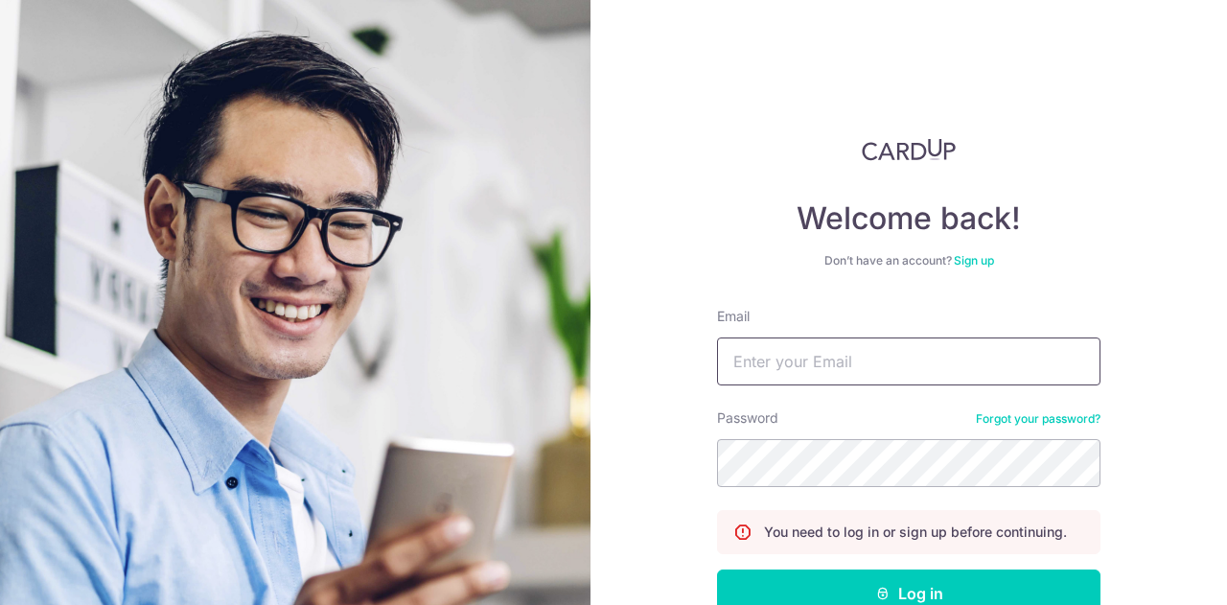
click at [855, 366] on input "Email" at bounding box center [909, 361] width 384 height 48
type input "joanne.lee@acellence.com.sg"
click at [717, 570] on button "Log in" at bounding box center [909, 594] width 384 height 48
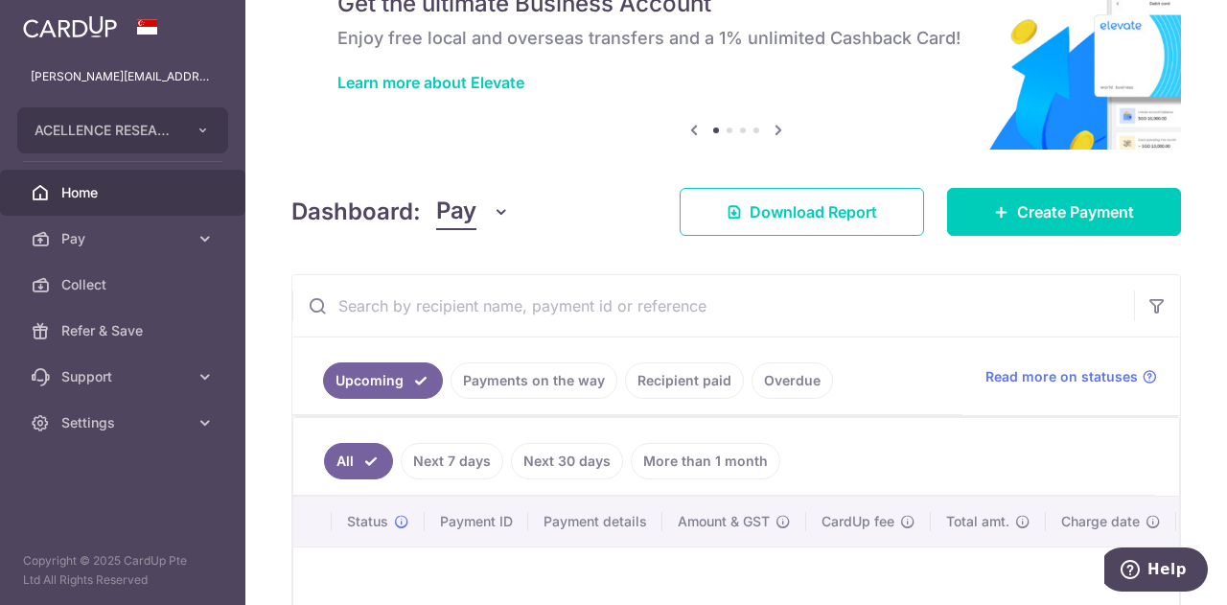
scroll to position [192, 0]
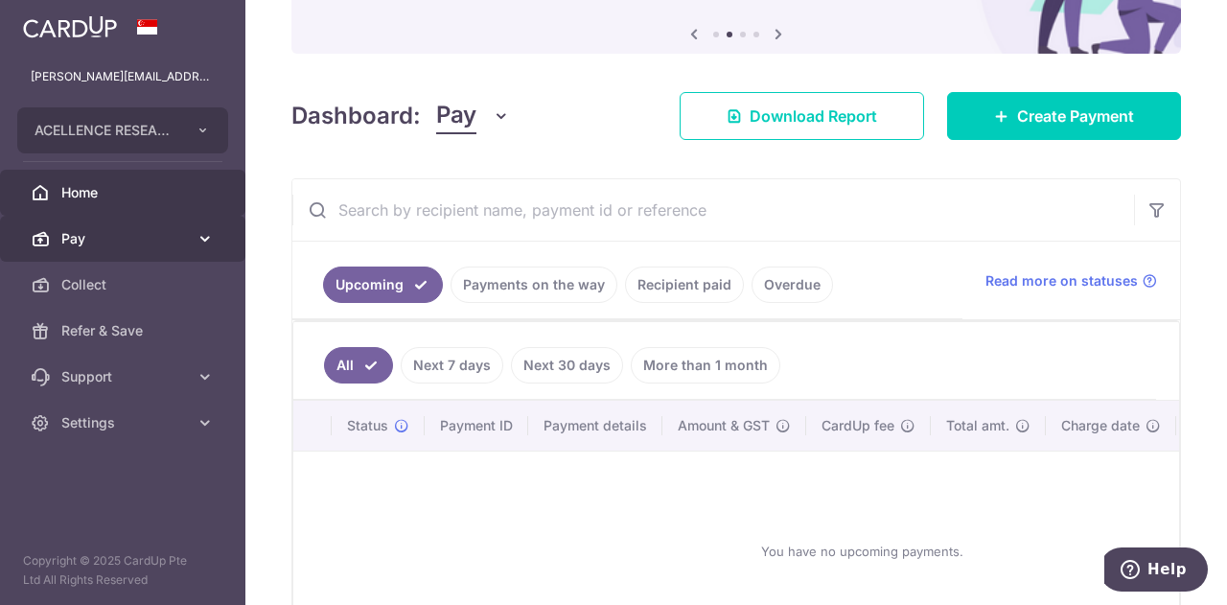
click at [129, 231] on span "Pay" at bounding box center [124, 238] width 127 height 19
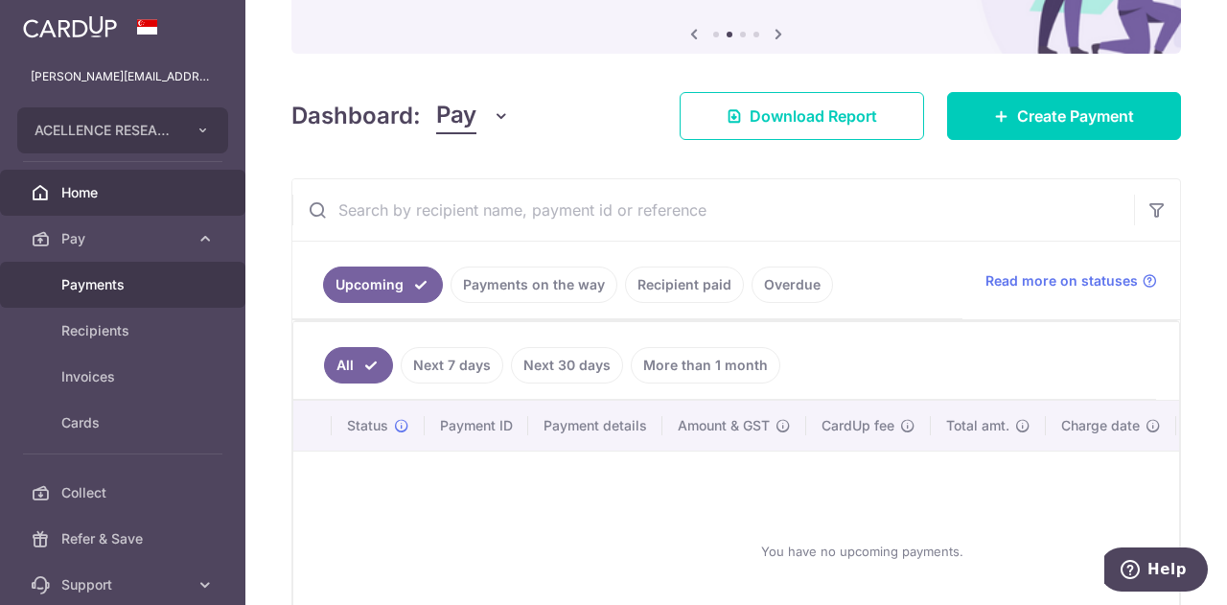
click at [132, 288] on span "Payments" at bounding box center [124, 284] width 127 height 19
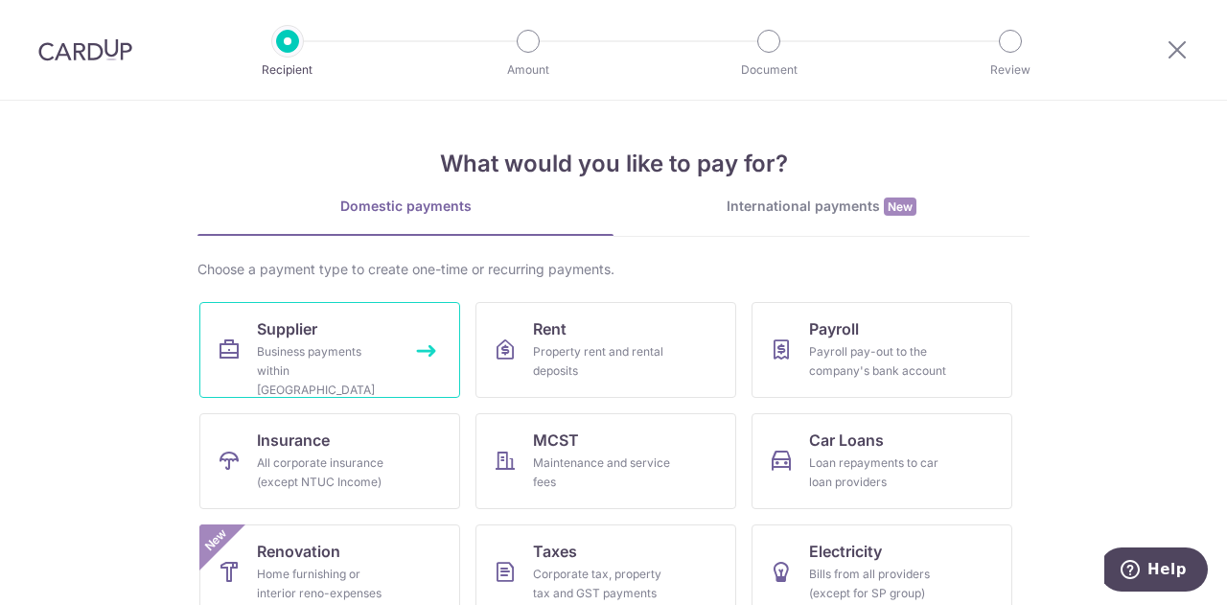
click at [292, 344] on div "Business payments within Singapore" at bounding box center [326, 371] width 138 height 58
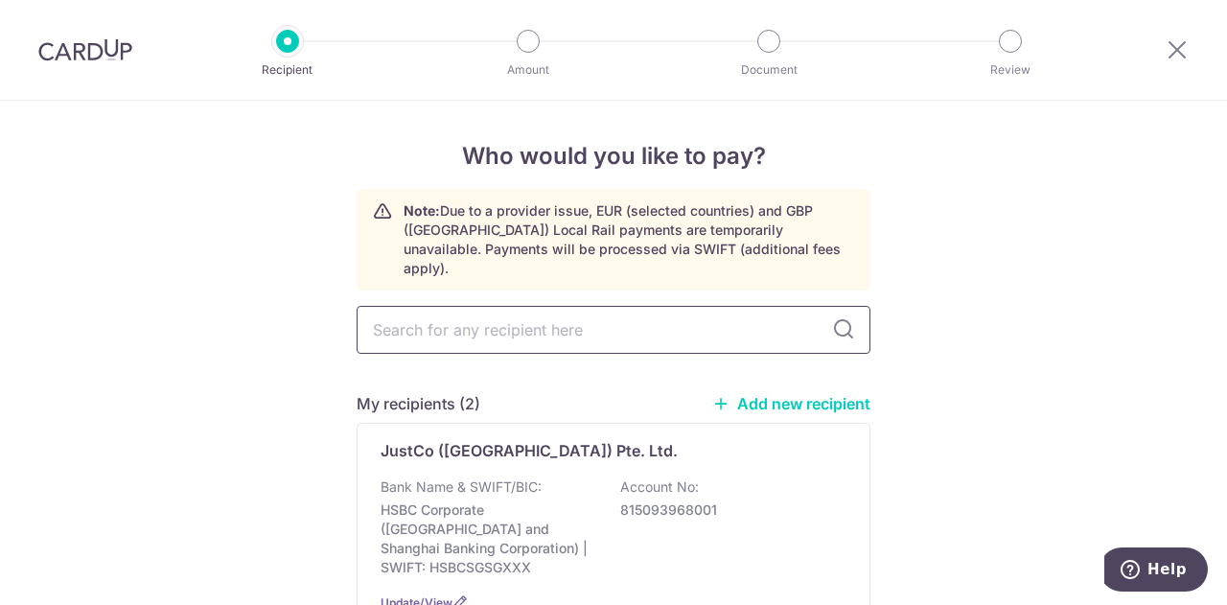
click at [550, 319] on input "text" at bounding box center [614, 330] width 514 height 48
type input "ine"
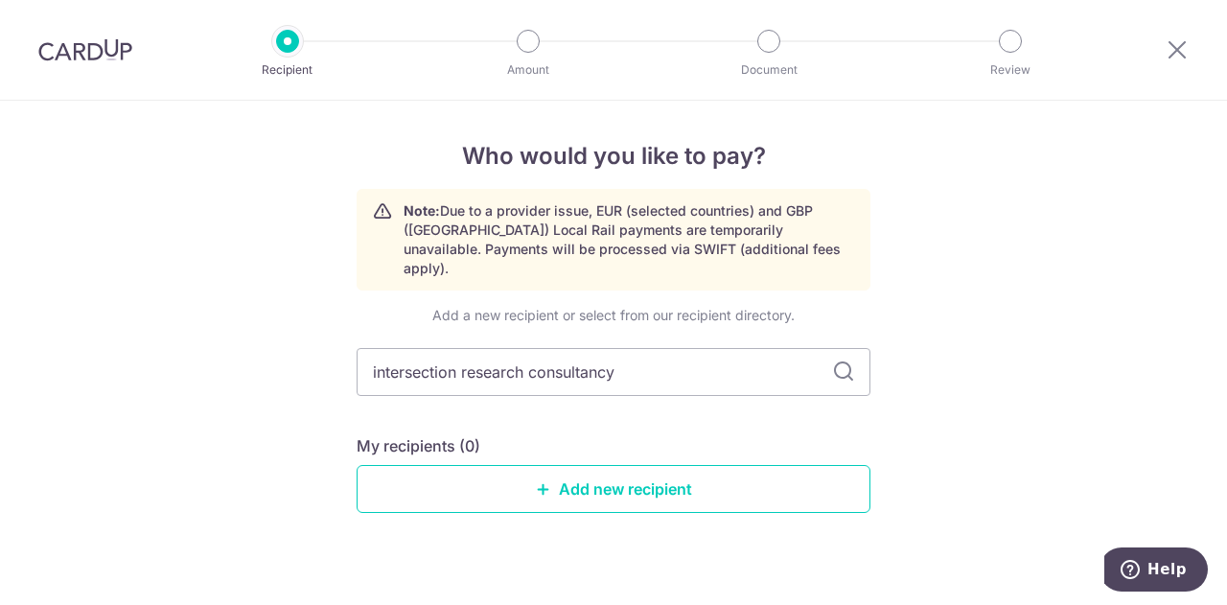
type input "intersection research consultancy"
click at [838, 361] on icon at bounding box center [843, 372] width 23 height 23
click at [612, 467] on link "Add new recipient" at bounding box center [614, 489] width 514 height 48
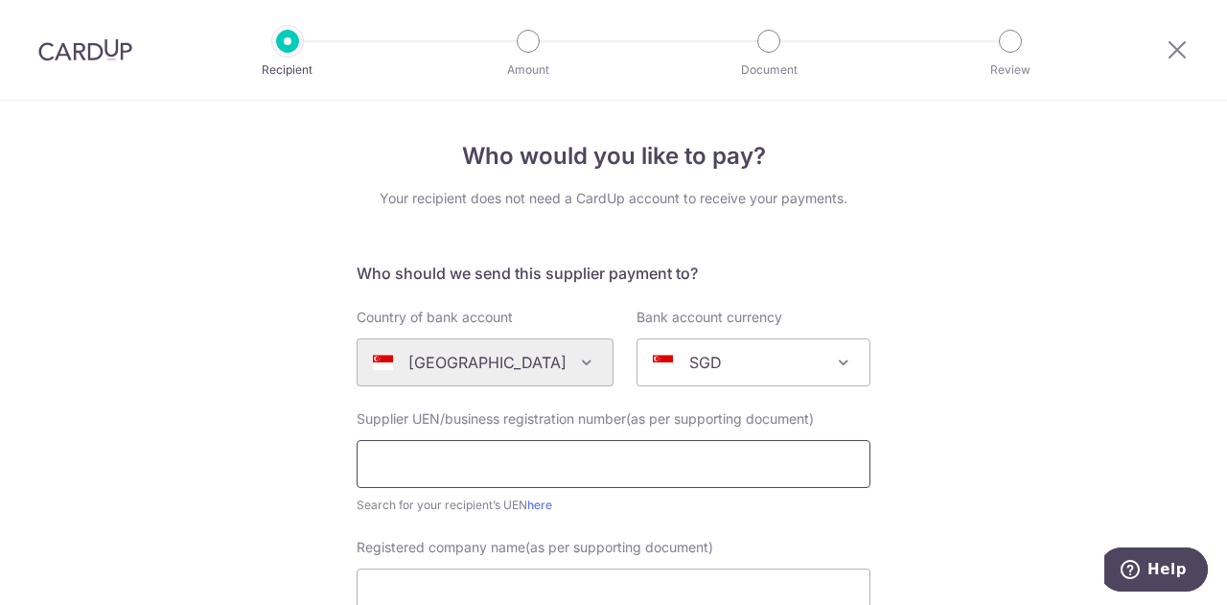
click at [431, 464] on input "text" at bounding box center [614, 464] width 514 height 48
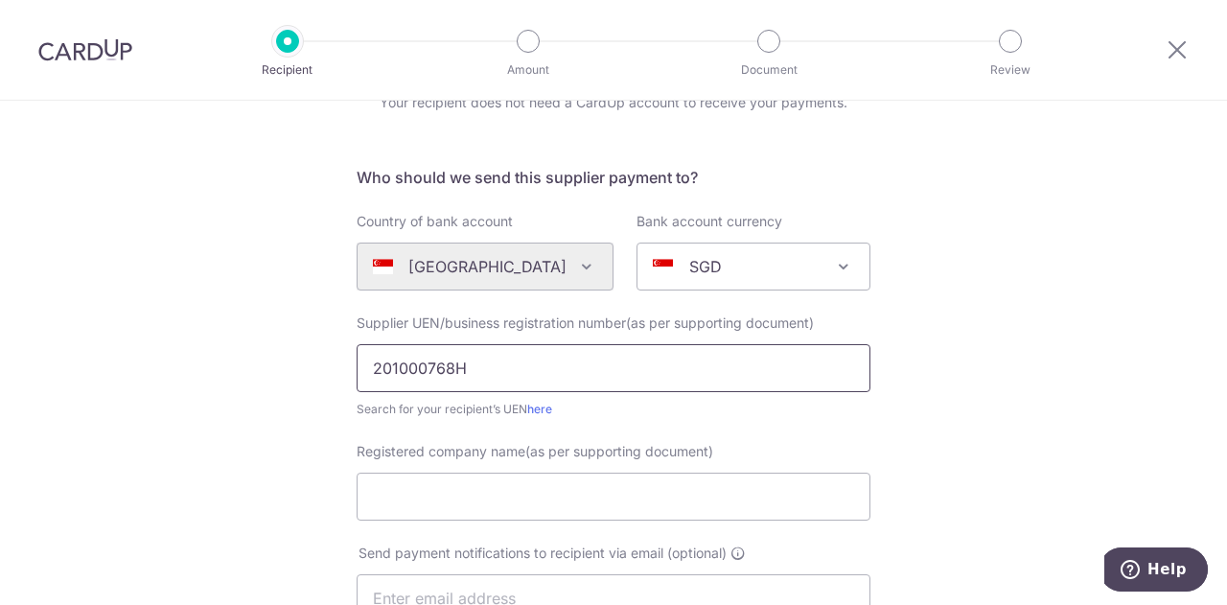
scroll to position [288, 0]
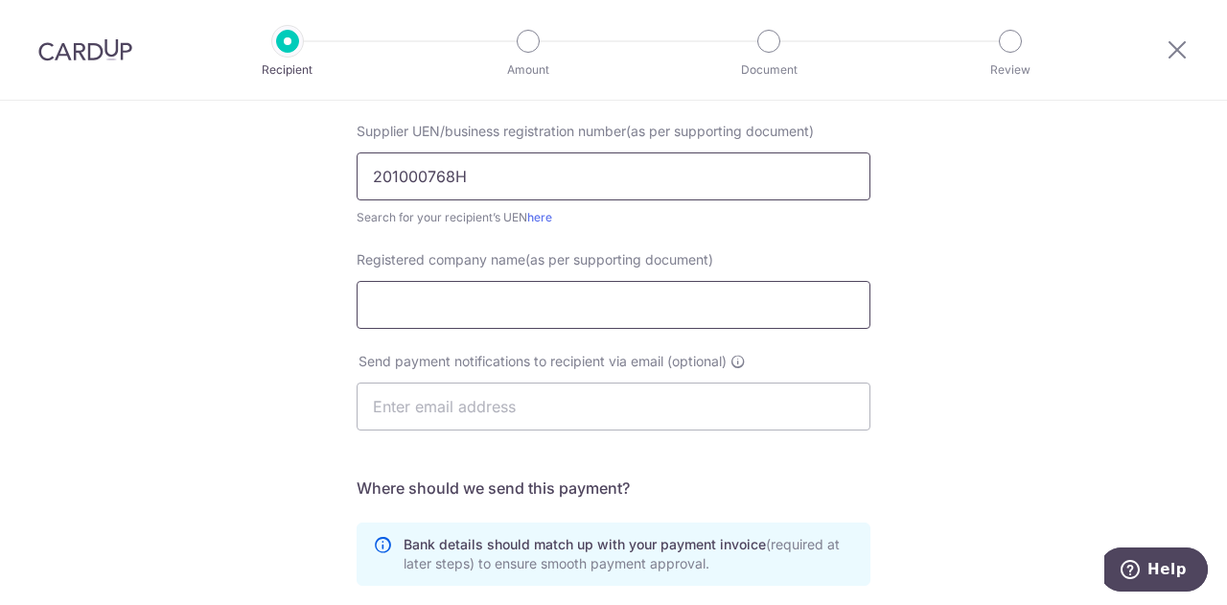
type input "201000768H"
click at [585, 314] on input "Registered company name(as per supporting document)" at bounding box center [614, 305] width 514 height 48
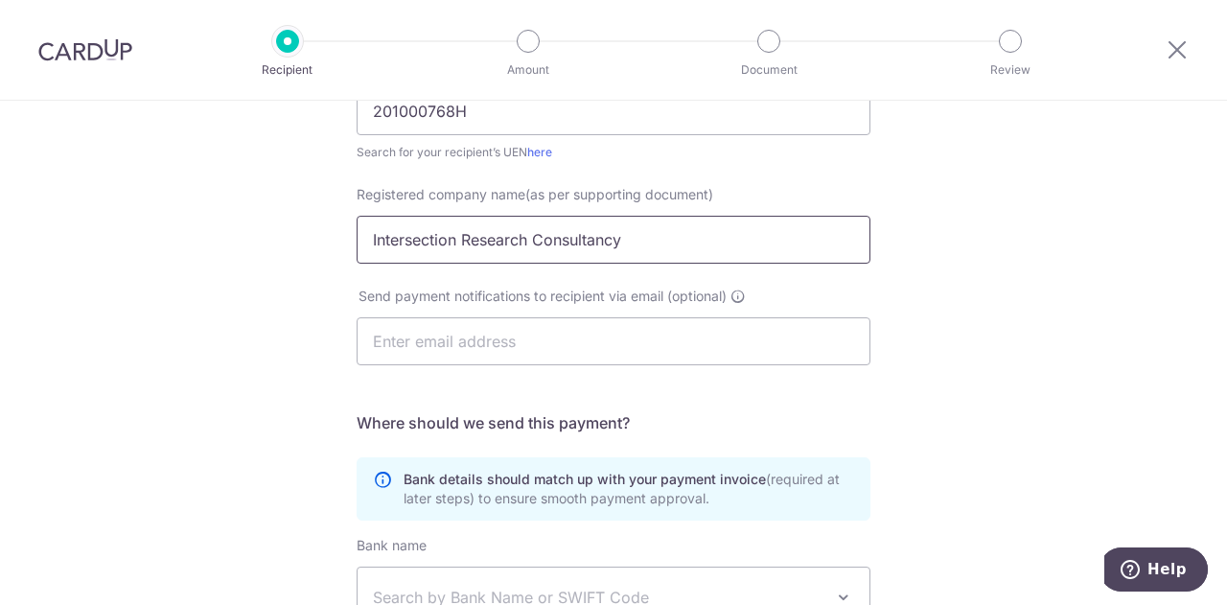
scroll to position [384, 0]
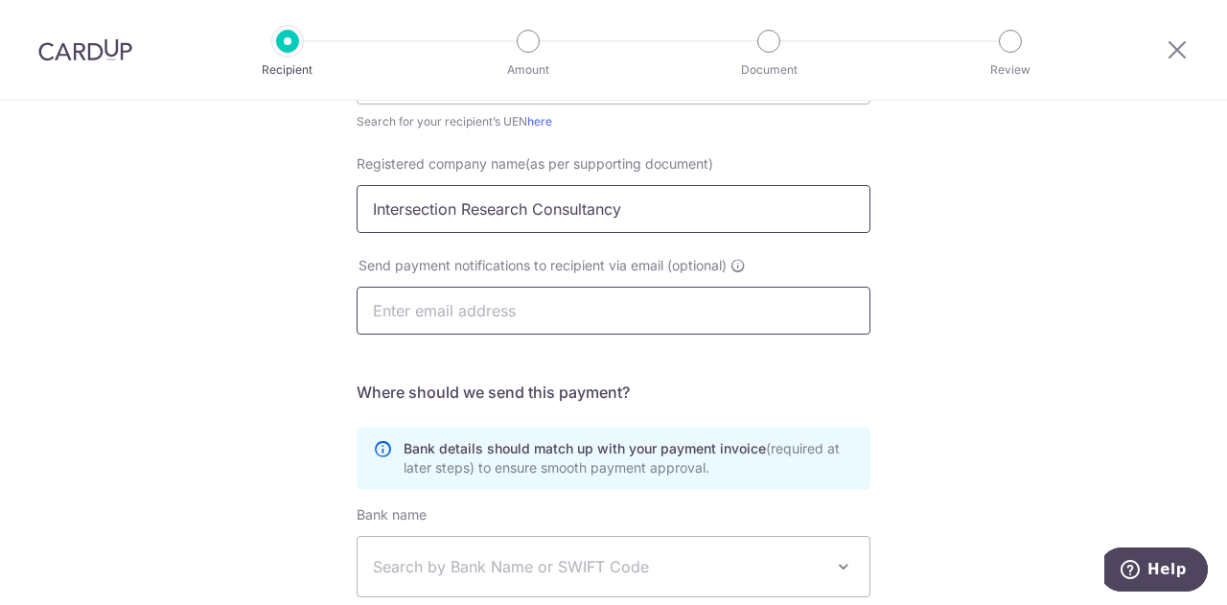
type input "Intersection Research Consultancy"
click at [420, 312] on input "text" at bounding box center [614, 311] width 514 height 48
click at [572, 309] on input "text" at bounding box center [614, 311] width 514 height 48
paste input "beehian.lee@intersectionrc.com"
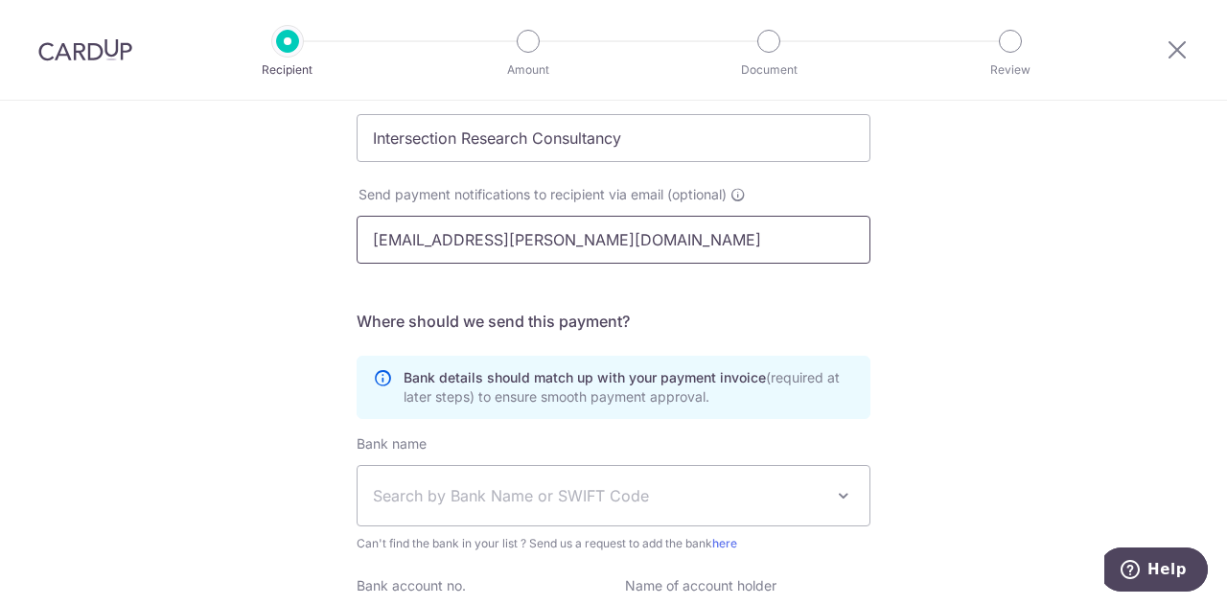
scroll to position [575, 0]
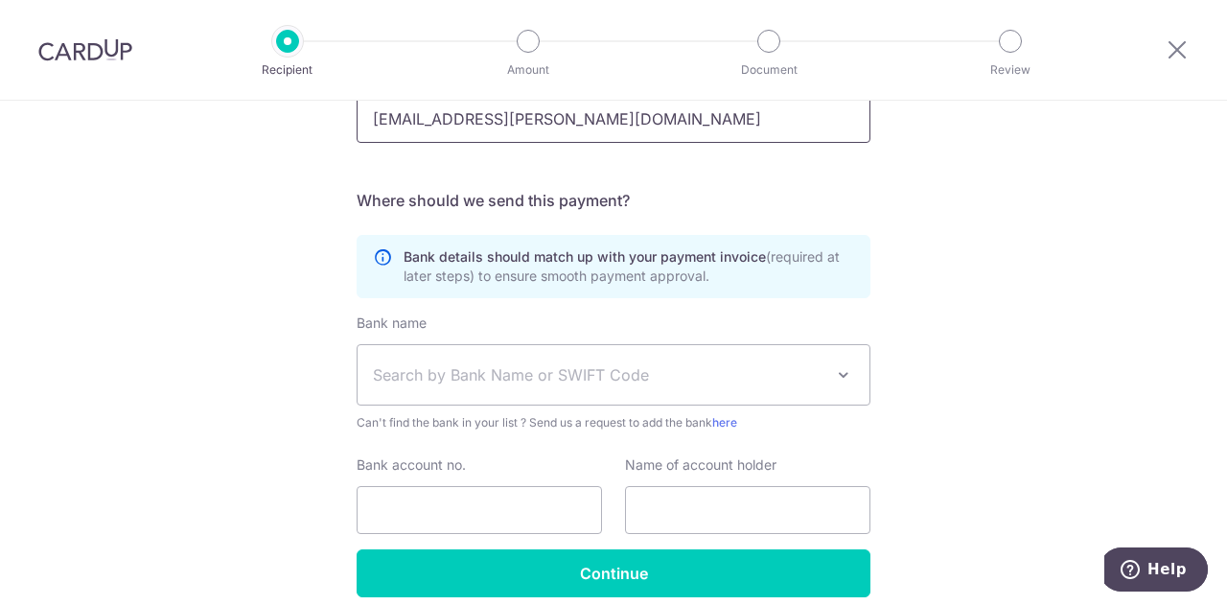
type input "beehian.lee@intersectionrc.com"
click at [485, 367] on span "Search by Bank Name or SWIFT Code" at bounding box center [598, 374] width 451 height 23
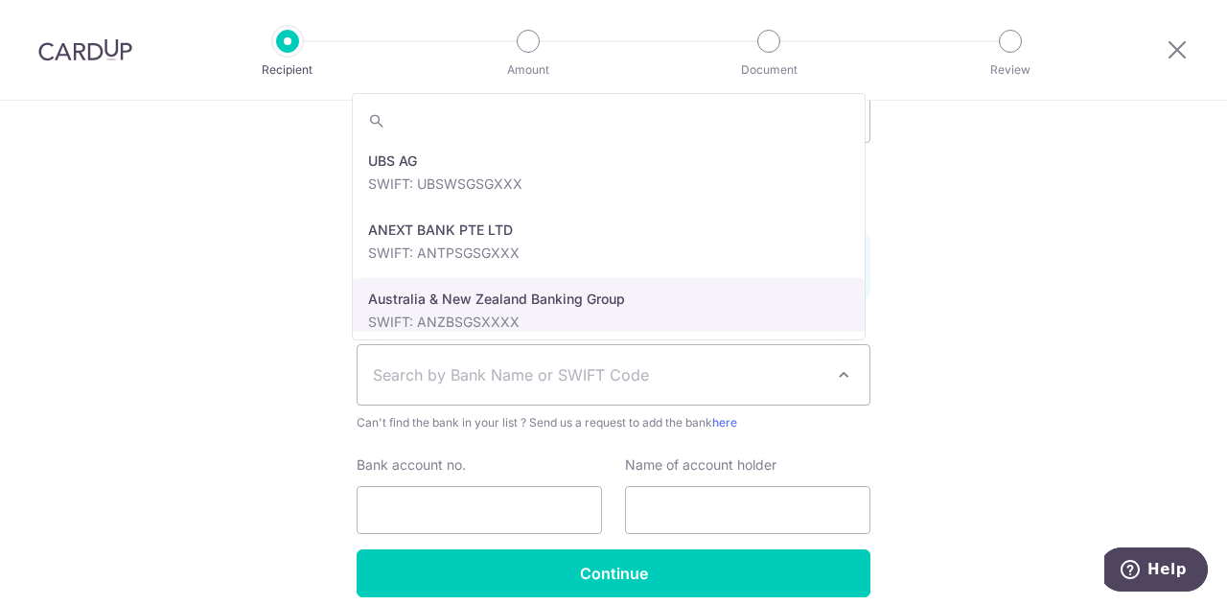
click at [802, 373] on span "Search by Bank Name or SWIFT Code" at bounding box center [598, 374] width 451 height 23
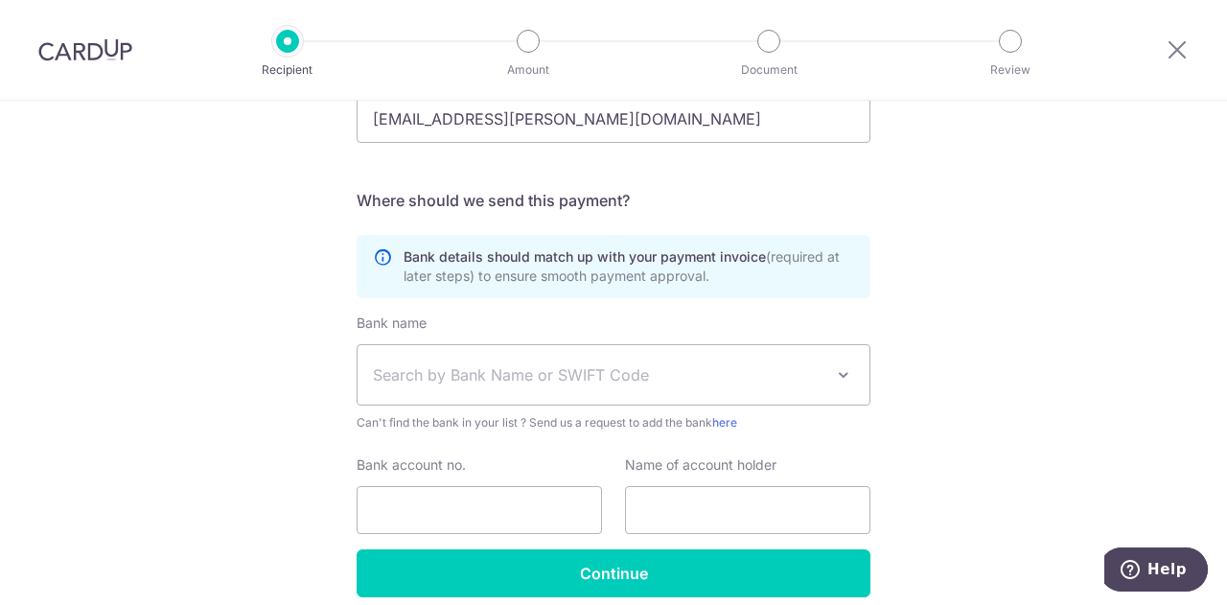
click at [815, 367] on span "Search by Bank Name or SWIFT Code" at bounding box center [598, 374] width 451 height 23
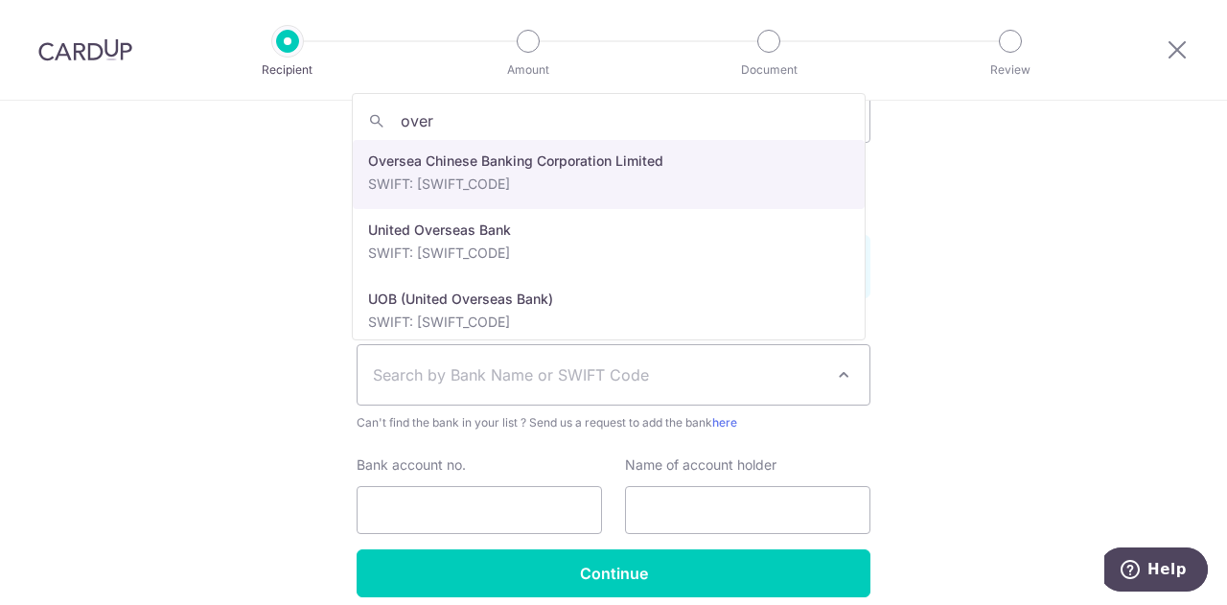
type input "over"
select select "12"
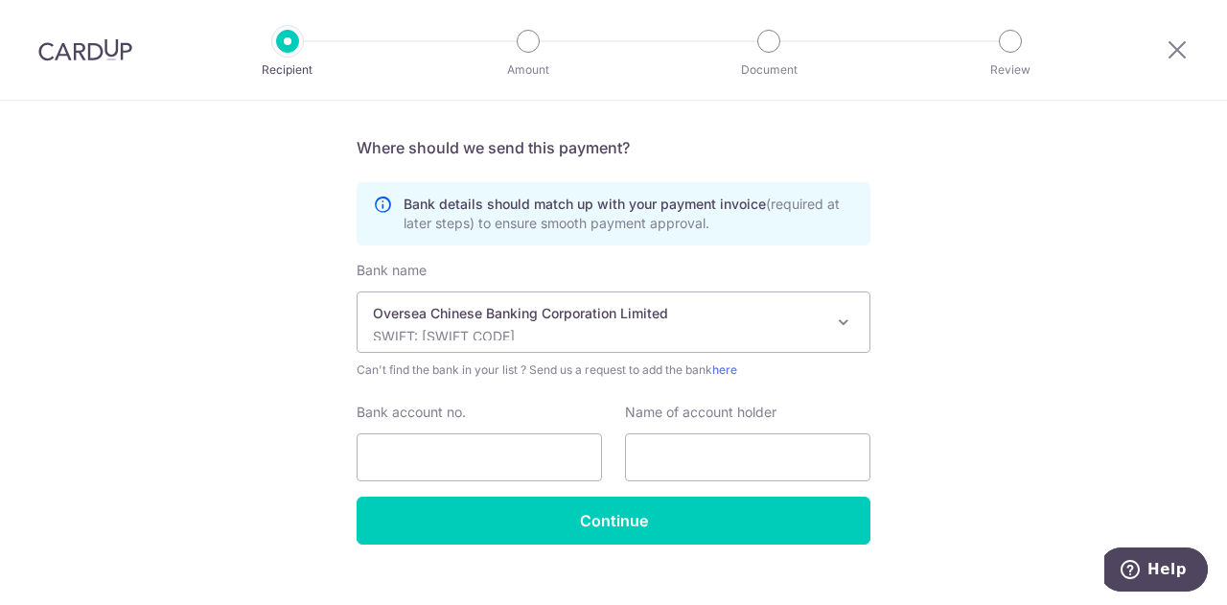
scroll to position [656, 0]
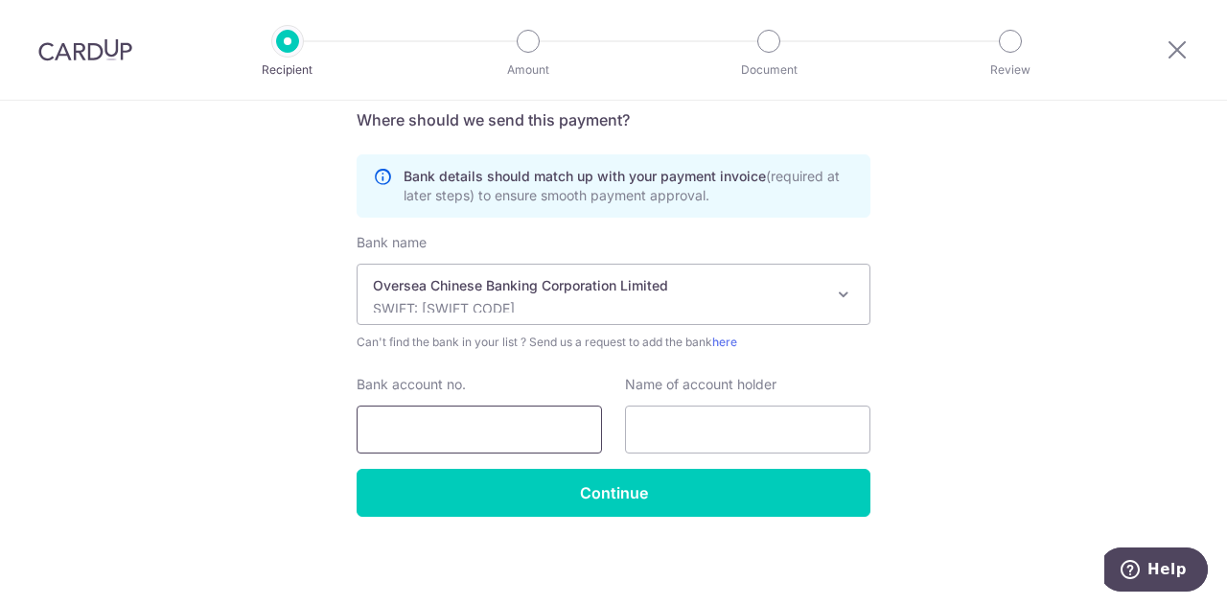
click at [485, 413] on input "Bank account no." at bounding box center [479, 430] width 245 height 48
type input "7"
type input "508810843001"
click at [780, 431] on input "text" at bounding box center [747, 430] width 245 height 48
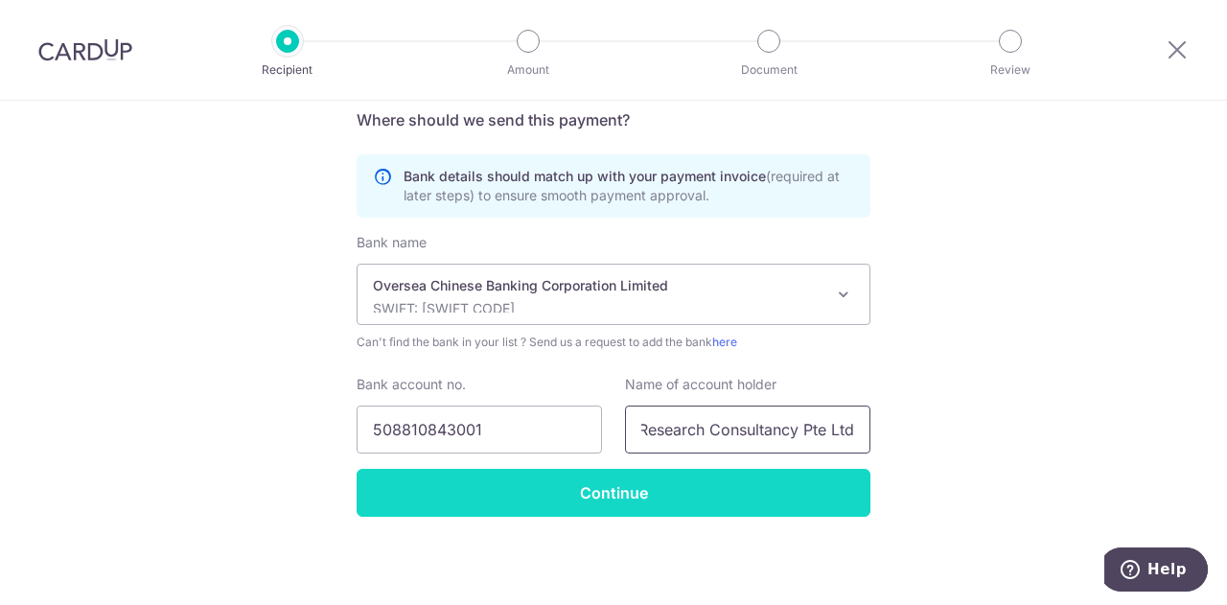
type input "Intersection Research Consultancy Pte Ltd"
click at [603, 500] on input "Continue" at bounding box center [614, 493] width 514 height 48
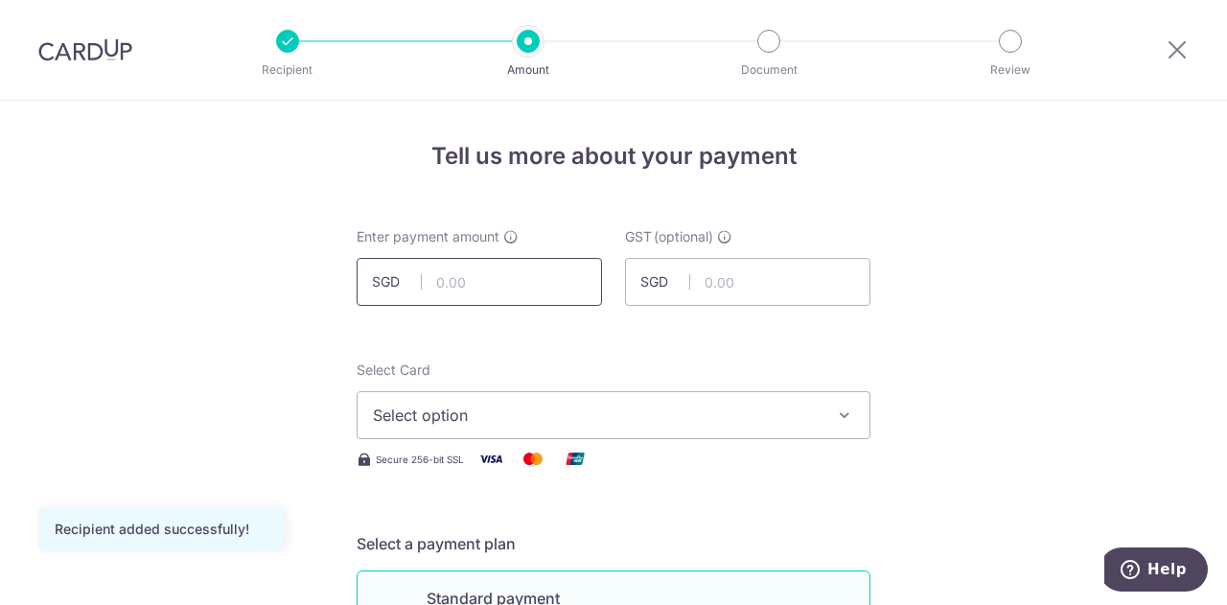
click at [517, 278] on input "text" at bounding box center [479, 282] width 245 height 48
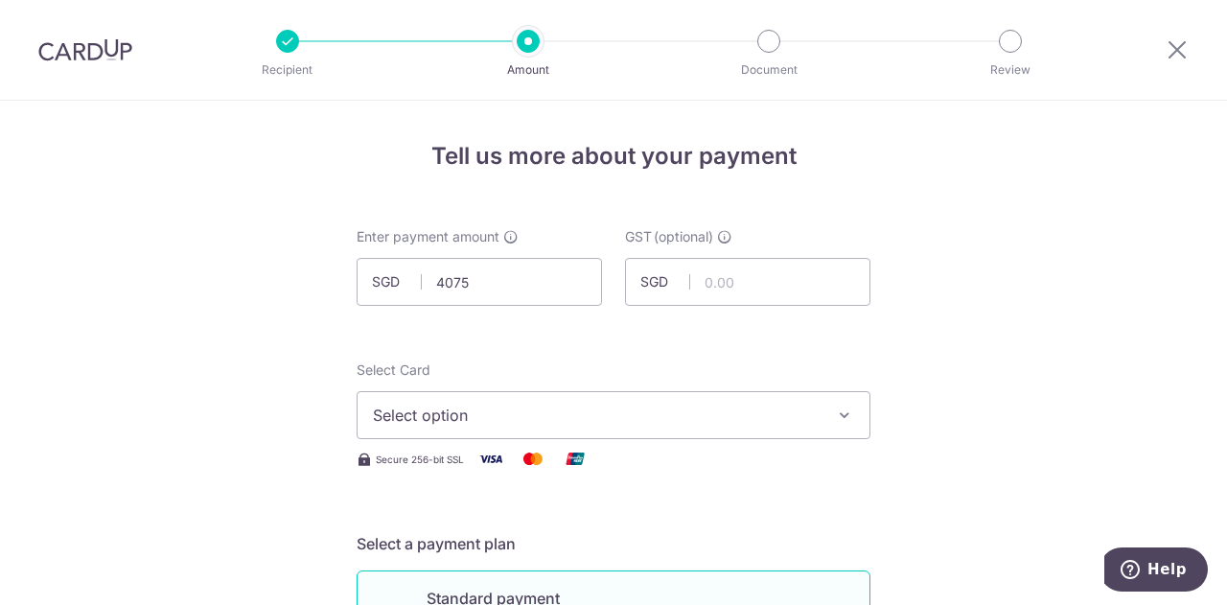
type input "4,075.00"
click at [637, 369] on div "Select Card Select option Add credit card Your Cards **** 8226" at bounding box center [614, 400] width 514 height 79
click at [627, 415] on span "Select option" at bounding box center [596, 415] width 447 height 23
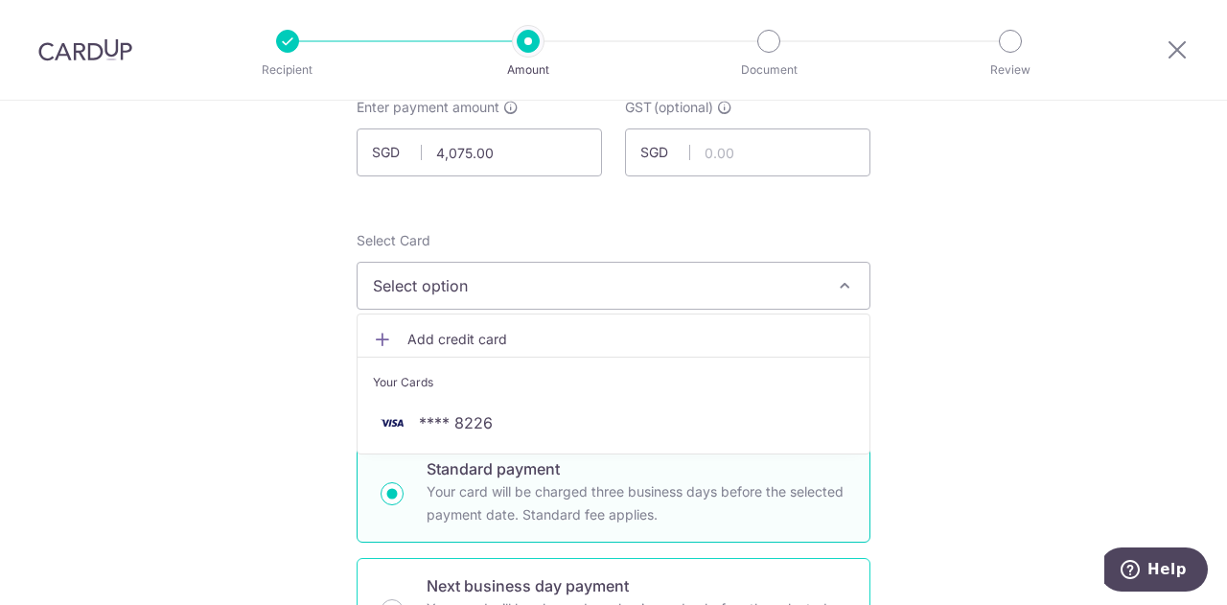
scroll to position [288, 0]
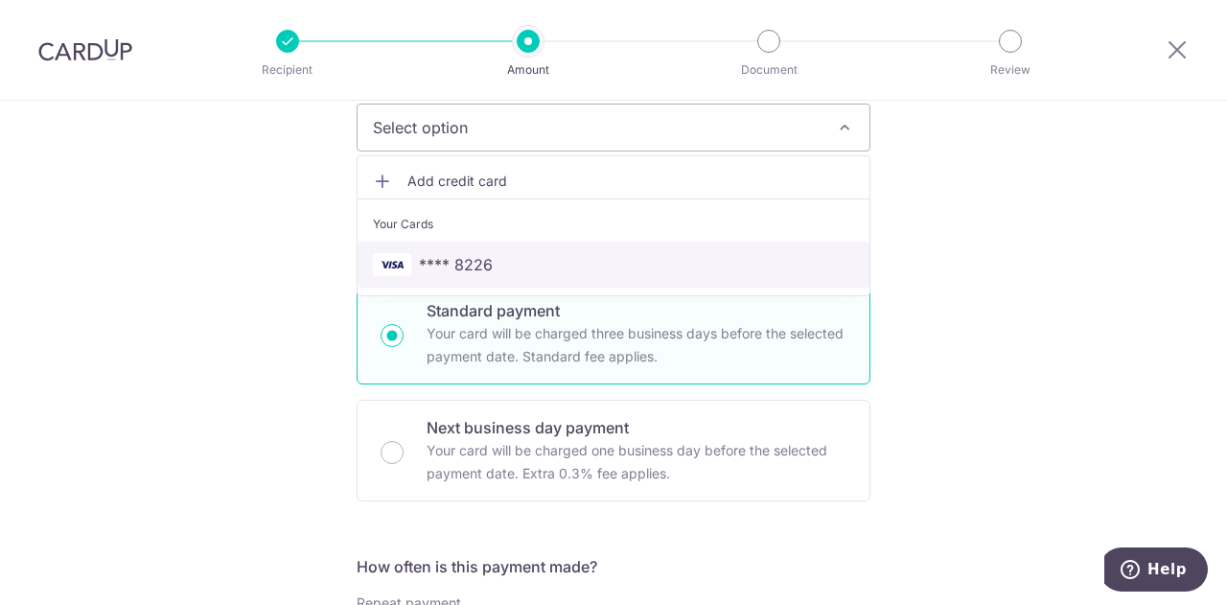
click at [510, 266] on span "**** 8226" at bounding box center [613, 264] width 481 height 23
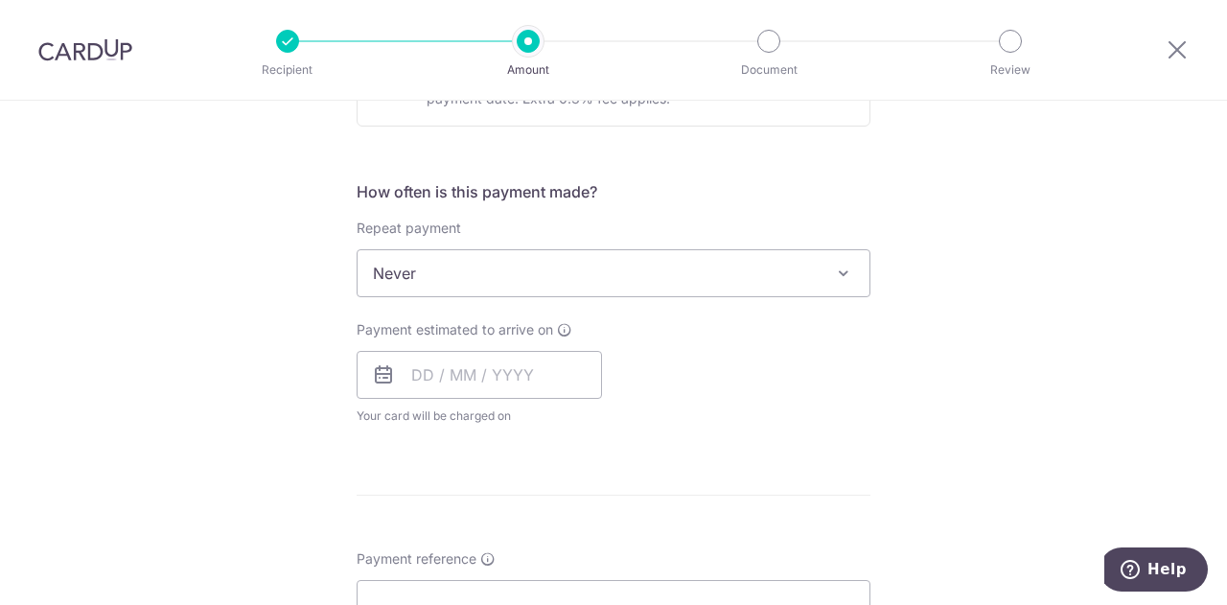
scroll to position [767, 0]
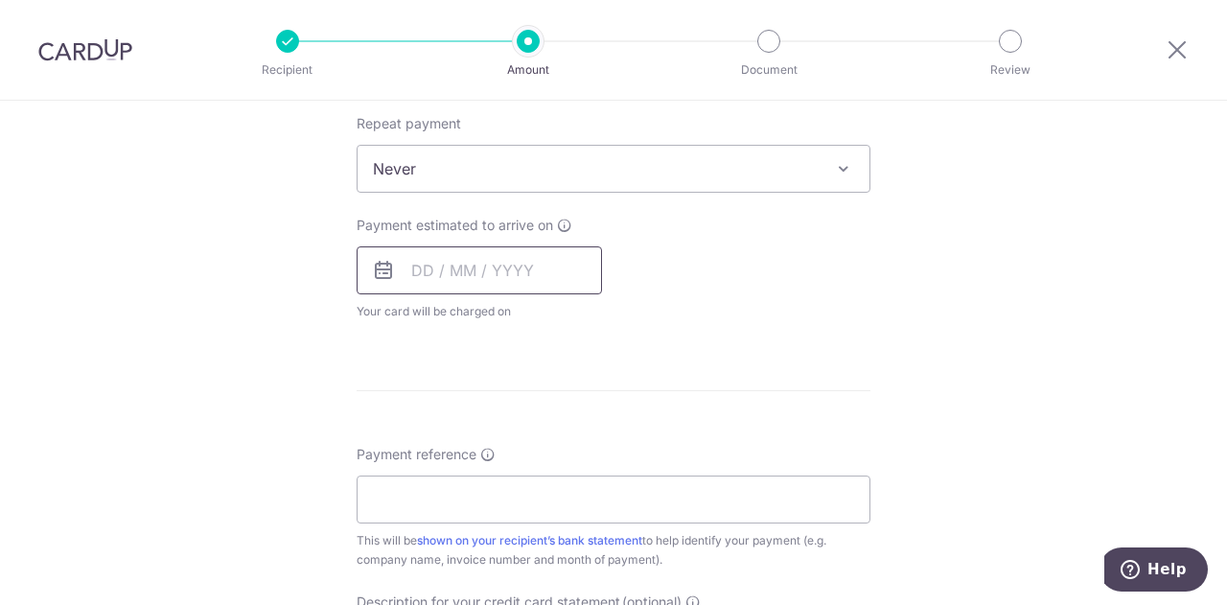
click at [478, 268] on input "text" at bounding box center [479, 270] width 245 height 48
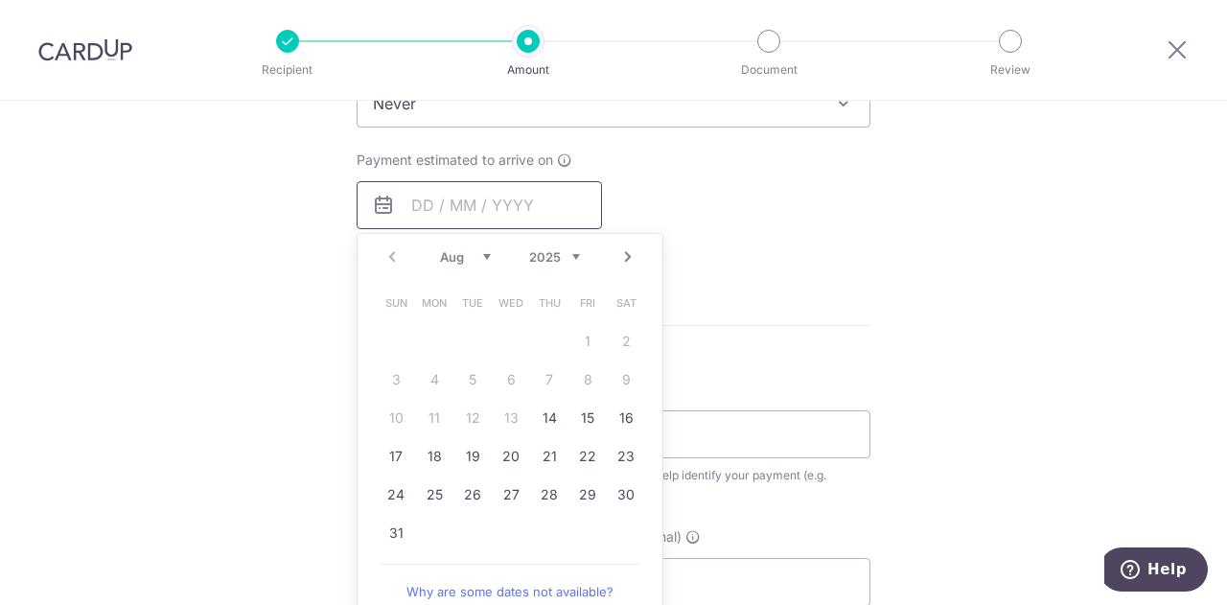
scroll to position [863, 0]
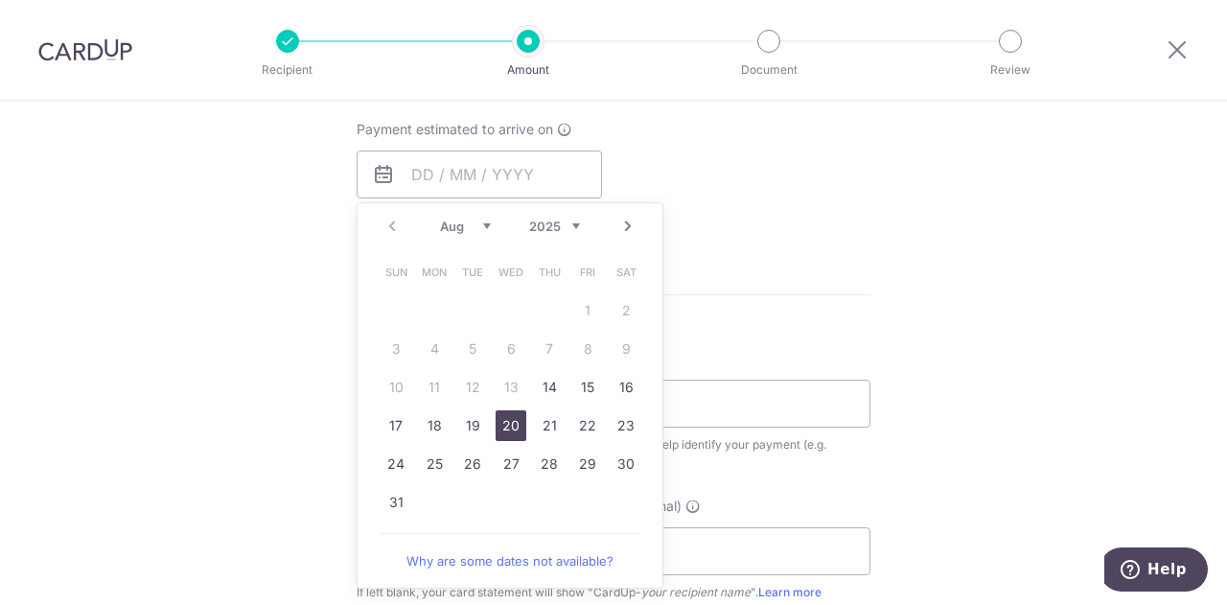
click at [510, 425] on link "20" at bounding box center [511, 425] width 31 height 31
type input "[DATE]"
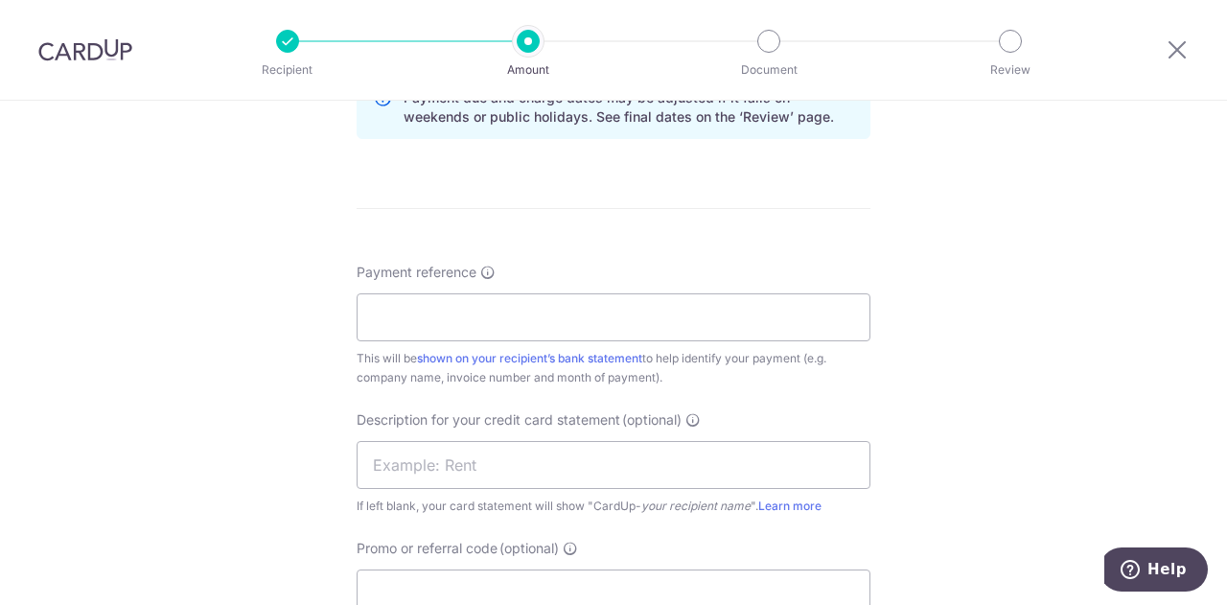
scroll to position [1055, 0]
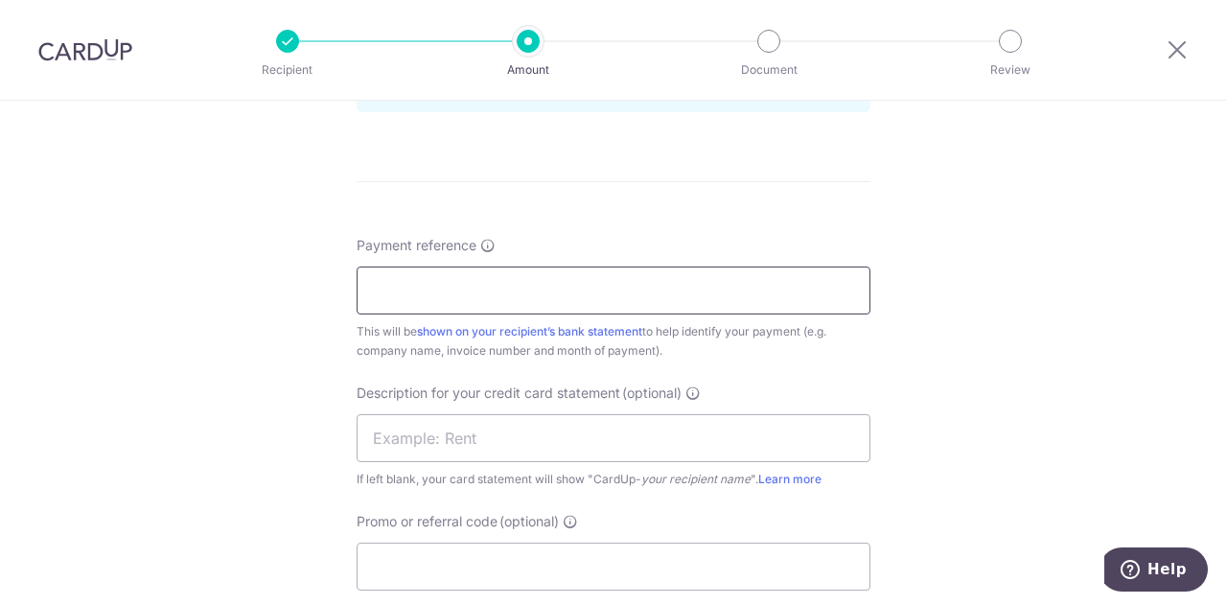
click at [650, 299] on input "Payment reference" at bounding box center [614, 291] width 514 height 48
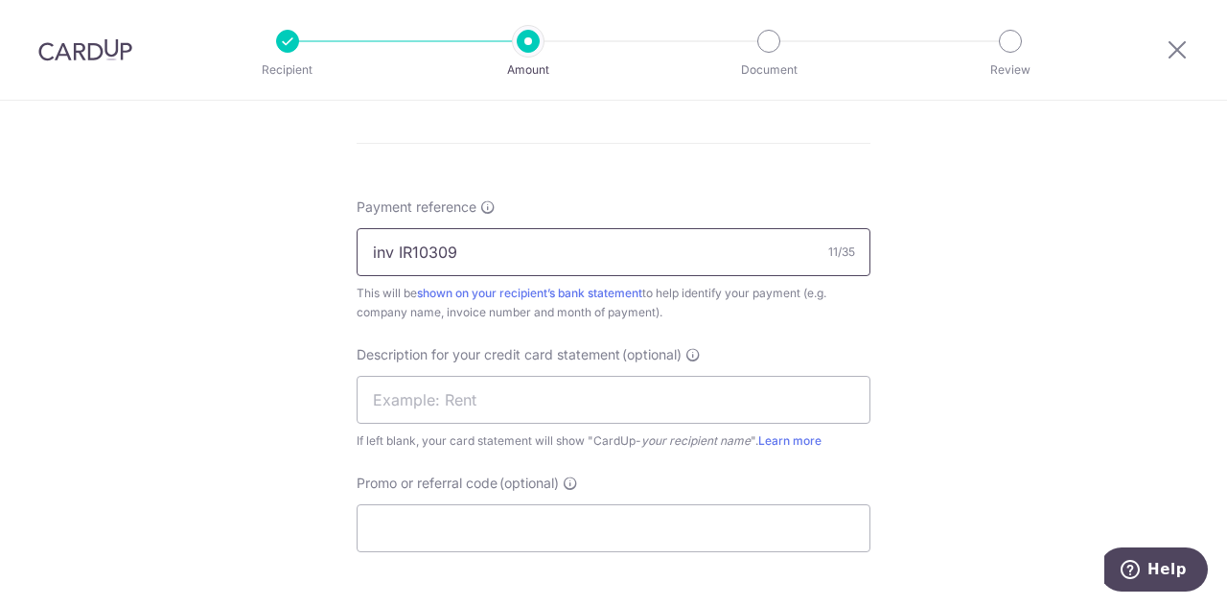
scroll to position [1151, 0]
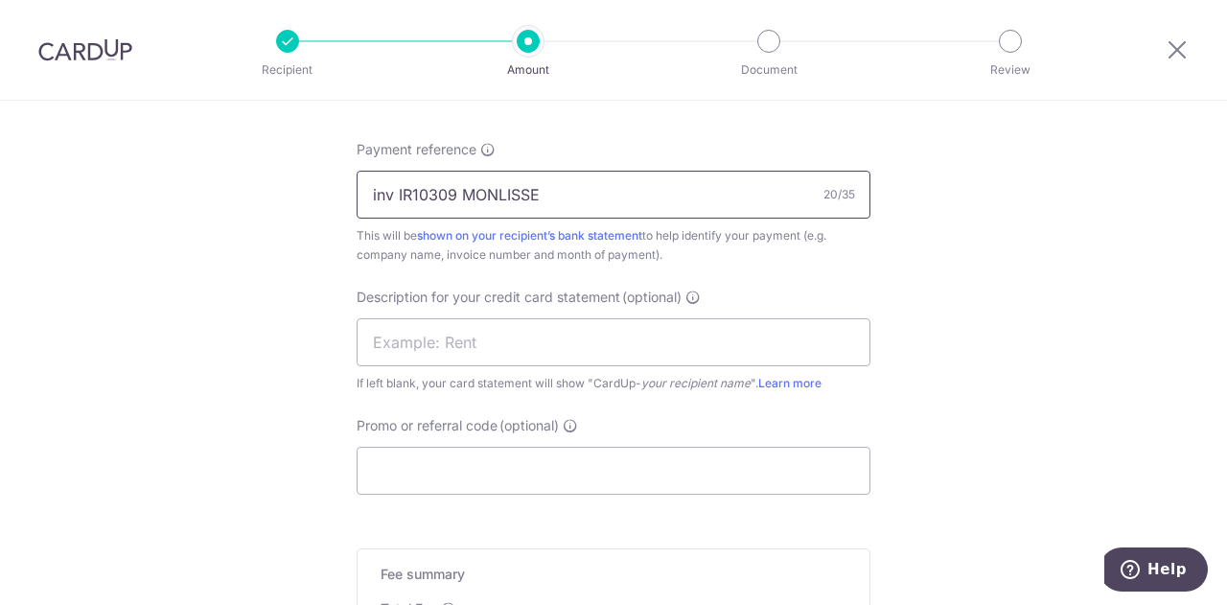
drag, startPoint x: 571, startPoint y: 200, endPoint x: 260, endPoint y: 198, distance: 311.6
type input "inv IR10309 MONLISSE"
click at [408, 344] on input "text" at bounding box center [614, 342] width 514 height 48
paste input "inv IR10309 MON"
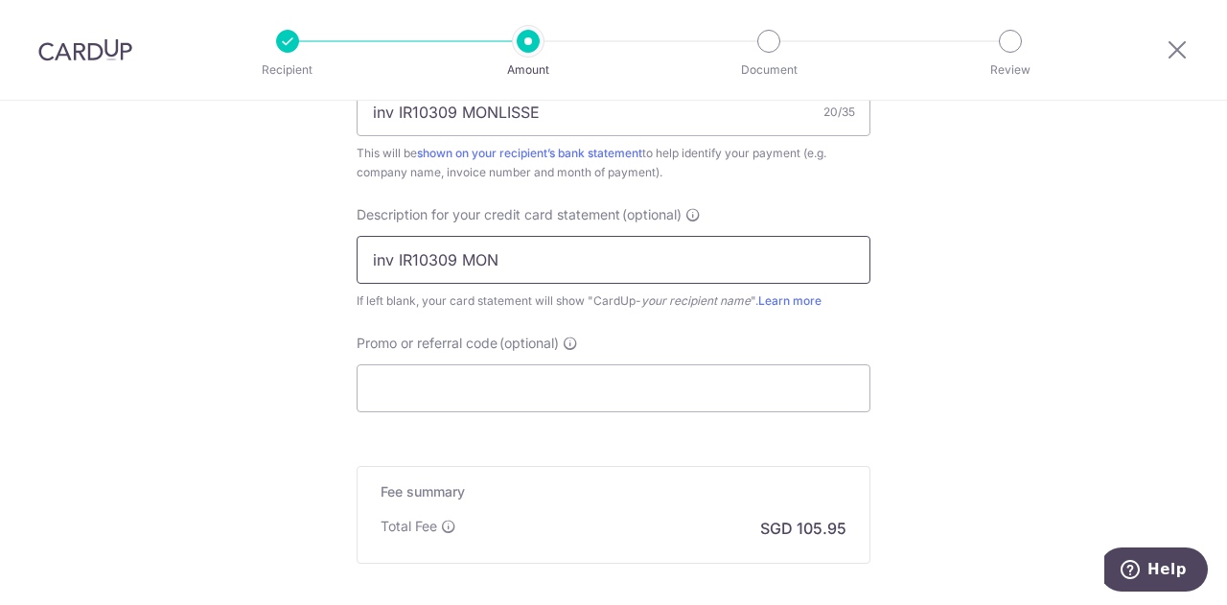
scroll to position [1342, 0]
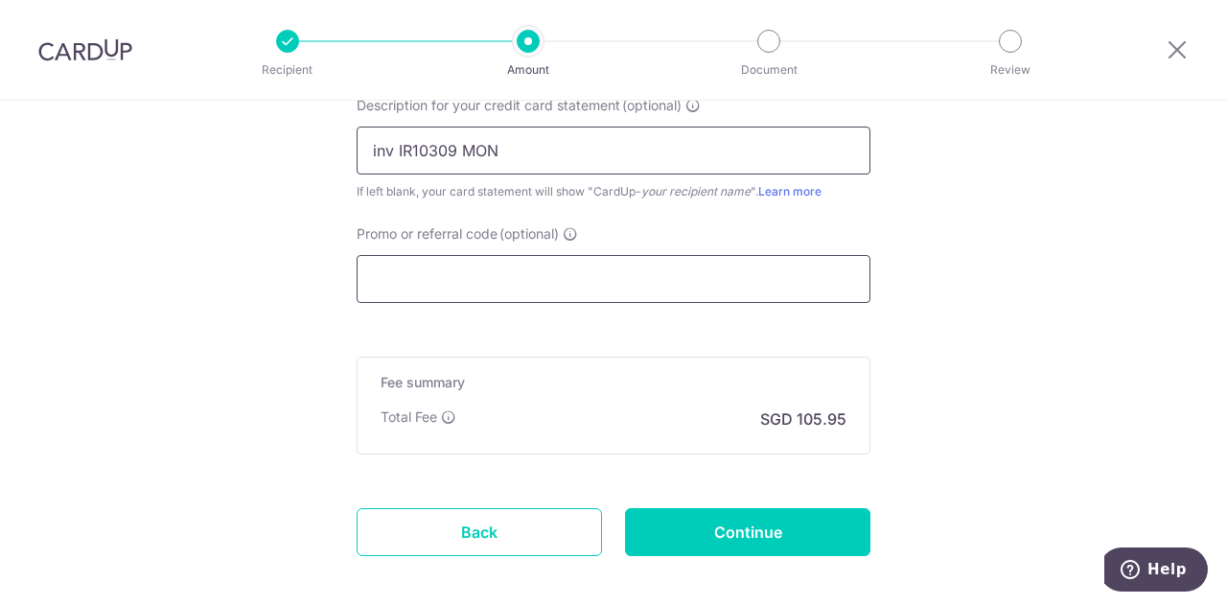
type input "inv IR10309 MON"
click at [547, 283] on input "Promo or referral code (optional)" at bounding box center [614, 279] width 514 height 48
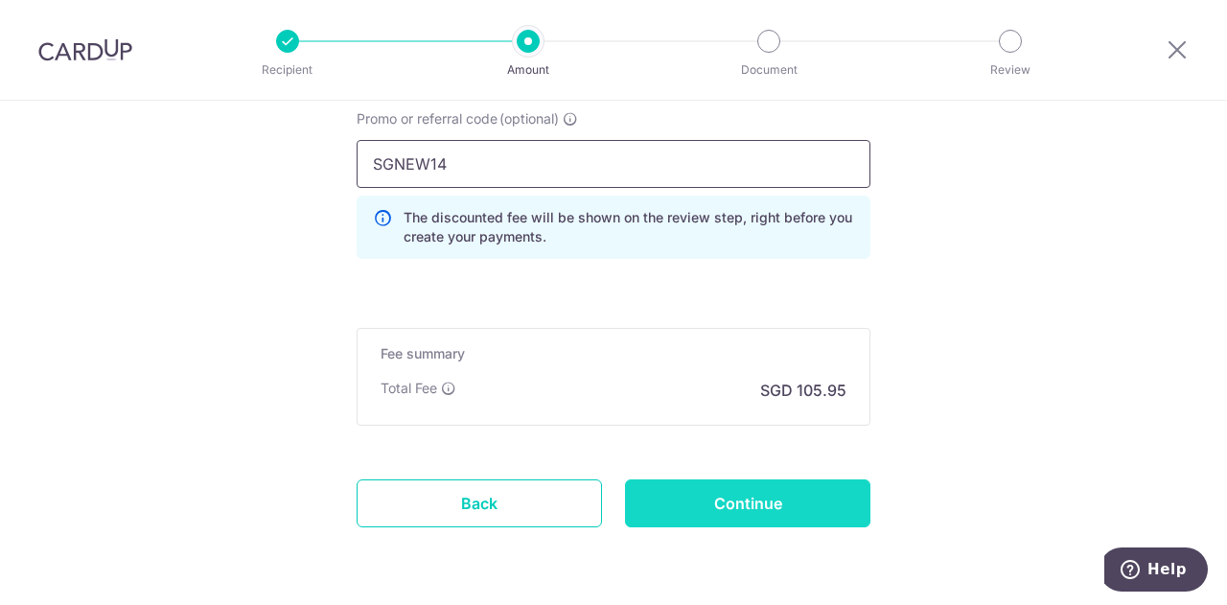
scroll to position [1518, 0]
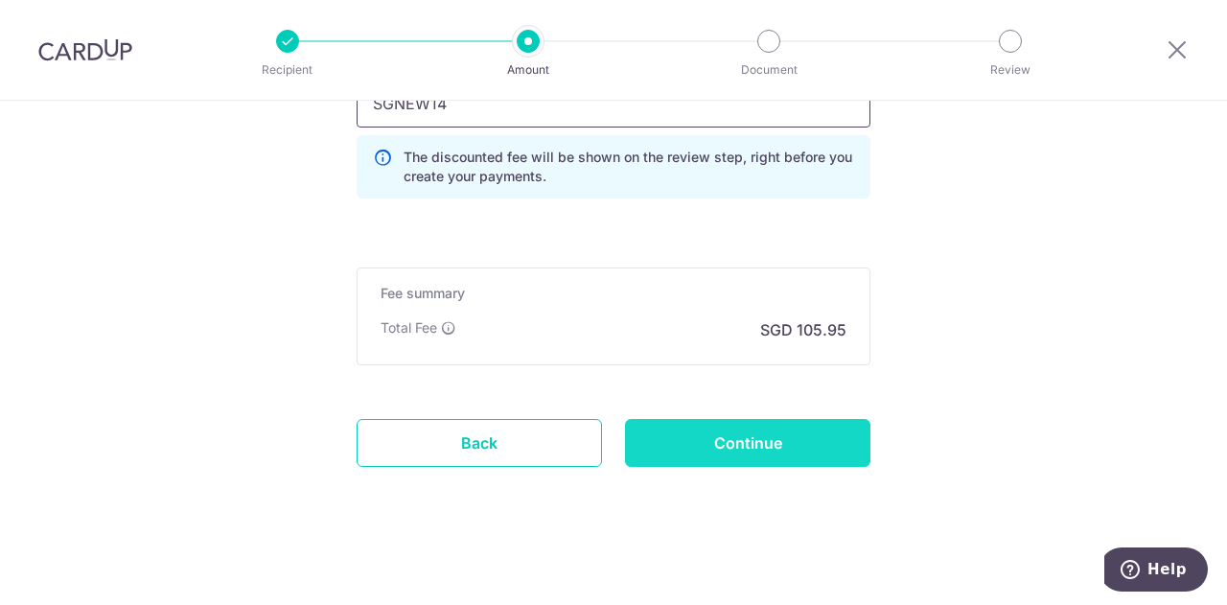
type input "SGNEW14"
click at [802, 432] on input "Continue" at bounding box center [747, 443] width 245 height 48
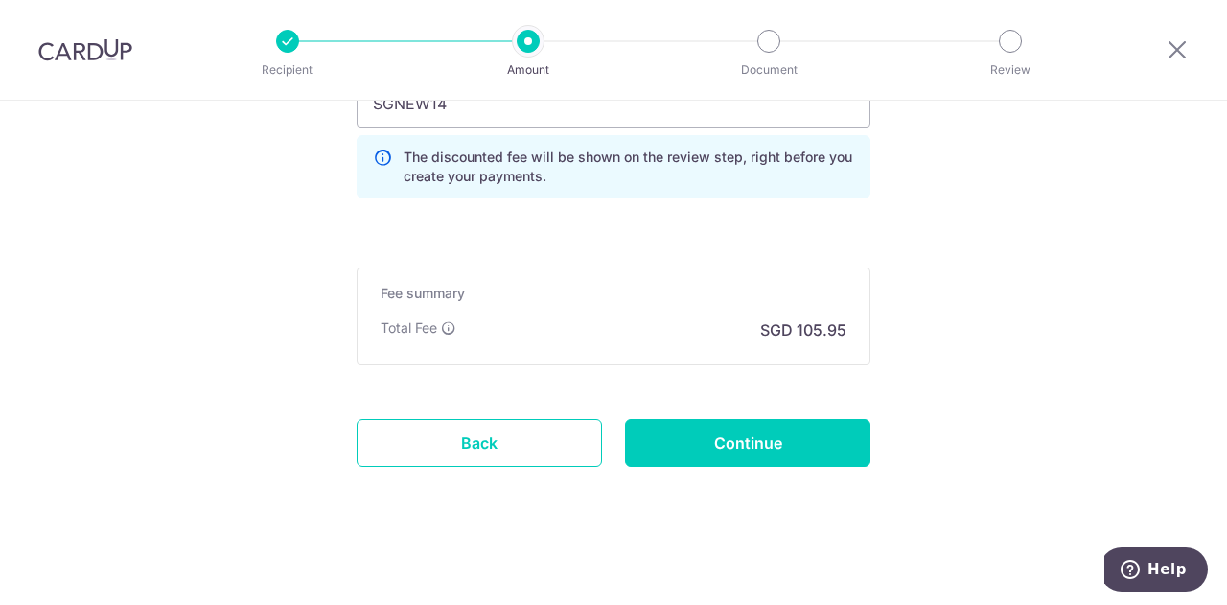
type input "Create Schedule"
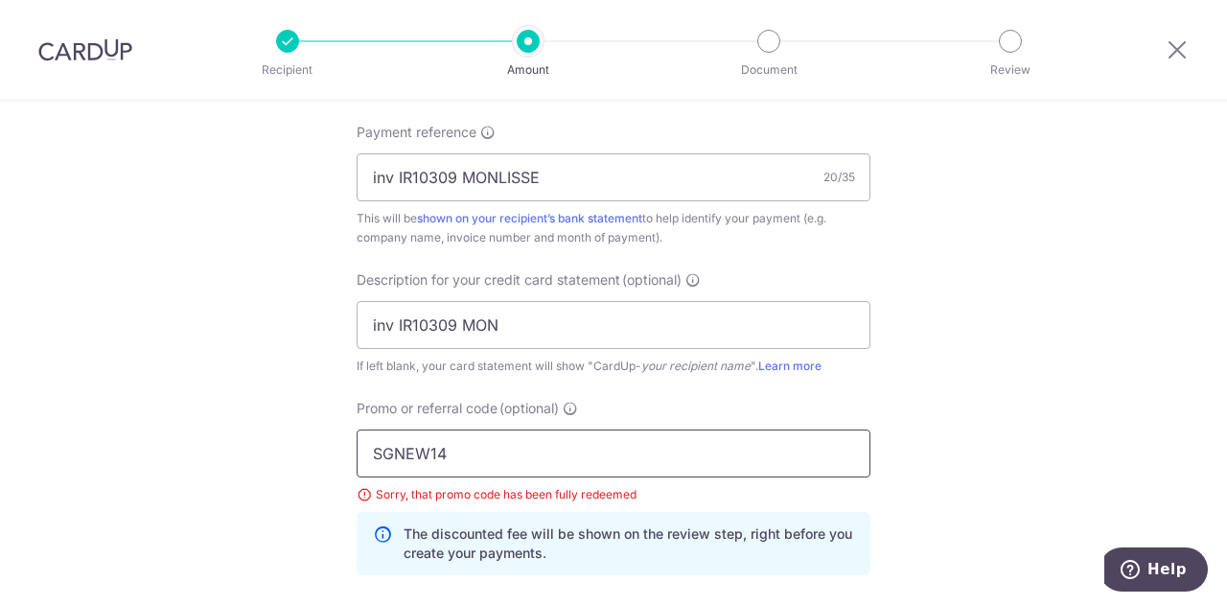
scroll to position [1161, 0]
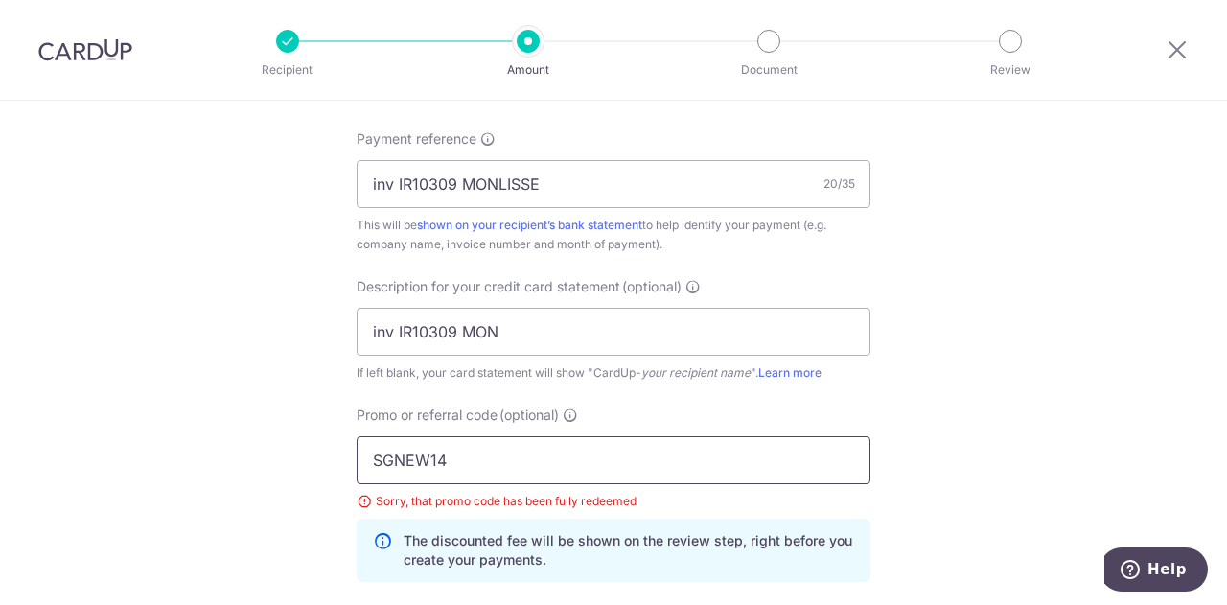
drag, startPoint x: 477, startPoint y: 458, endPoint x: 192, endPoint y: 458, distance: 285.7
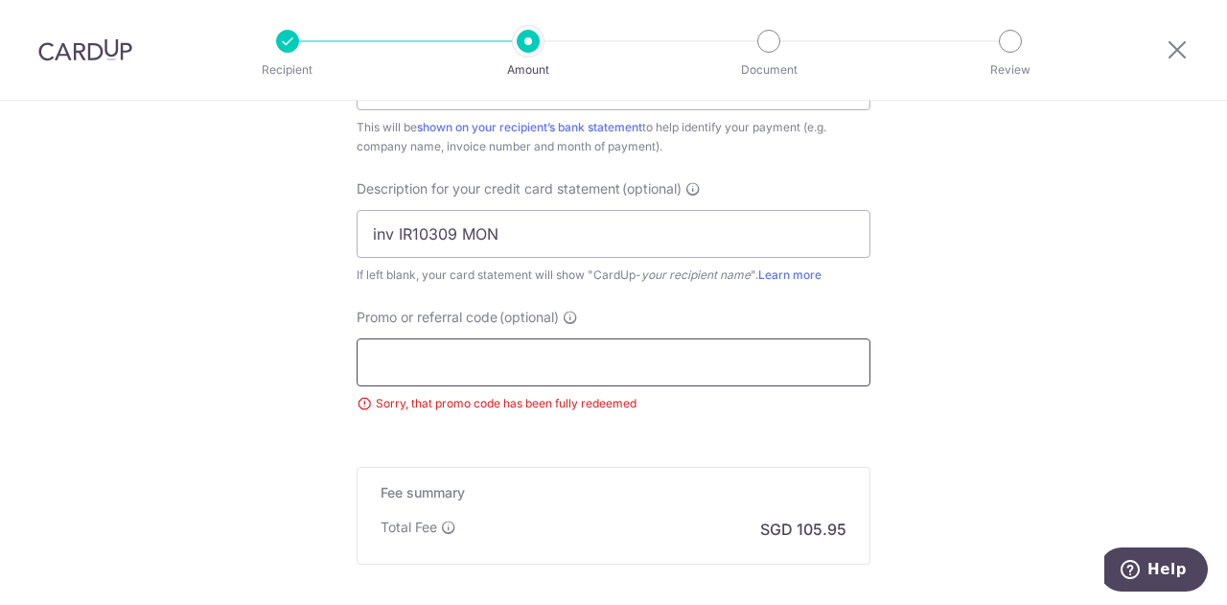
scroll to position [1449, 0]
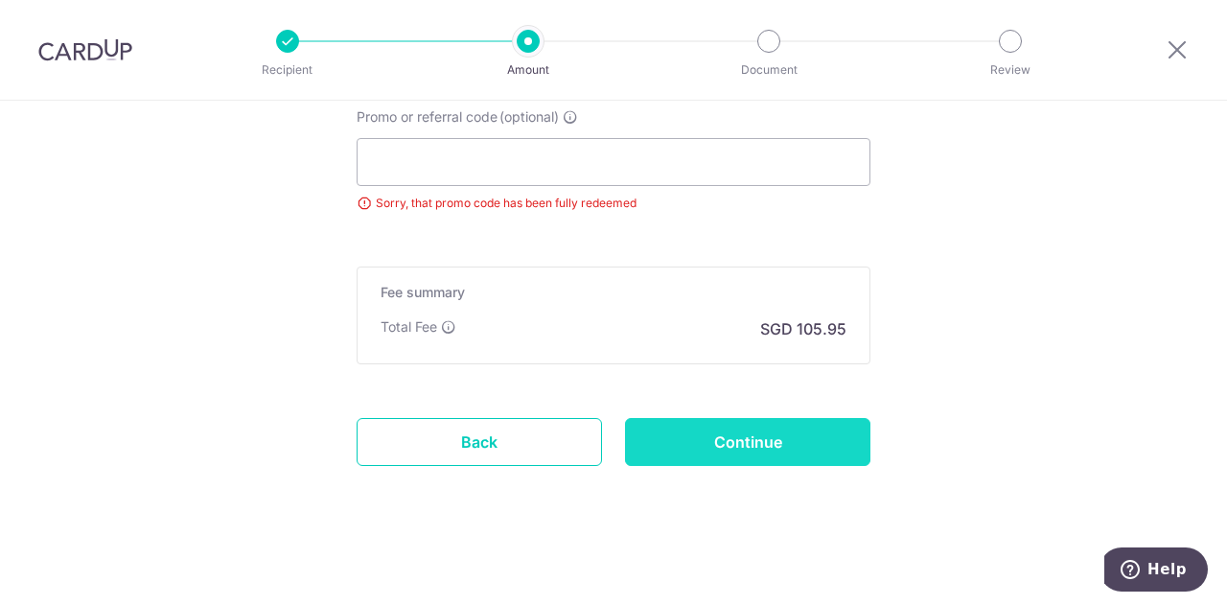
click at [830, 444] on input "Continue" at bounding box center [747, 442] width 245 height 48
type input "Update Schedule"
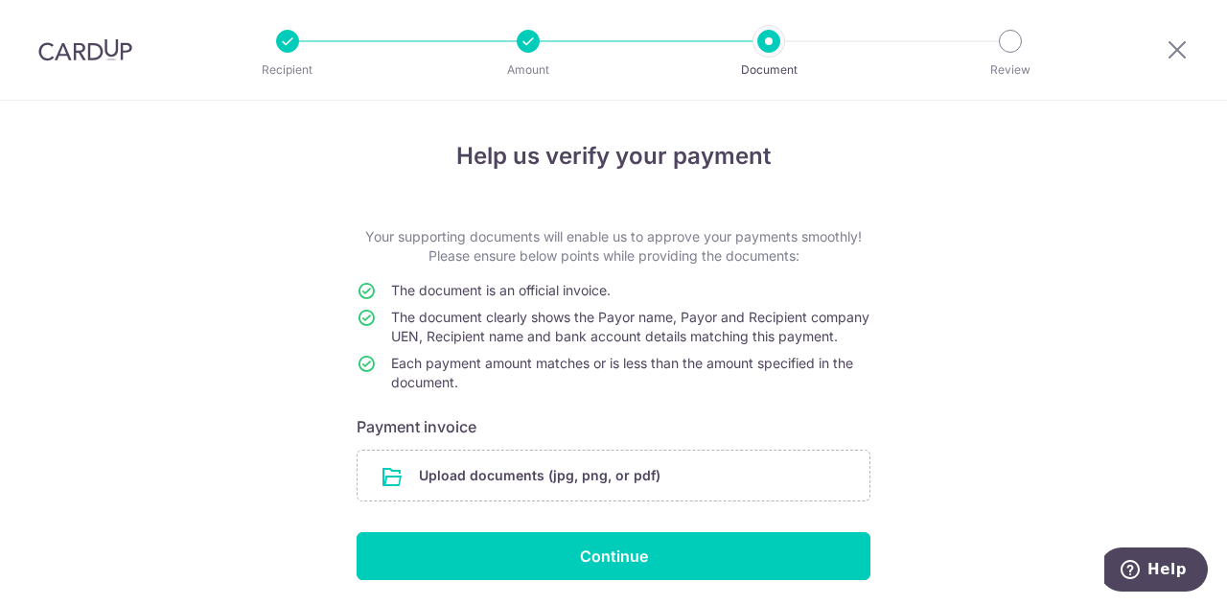
scroll to position [82, 0]
